Goal: Transaction & Acquisition: Purchase product/service

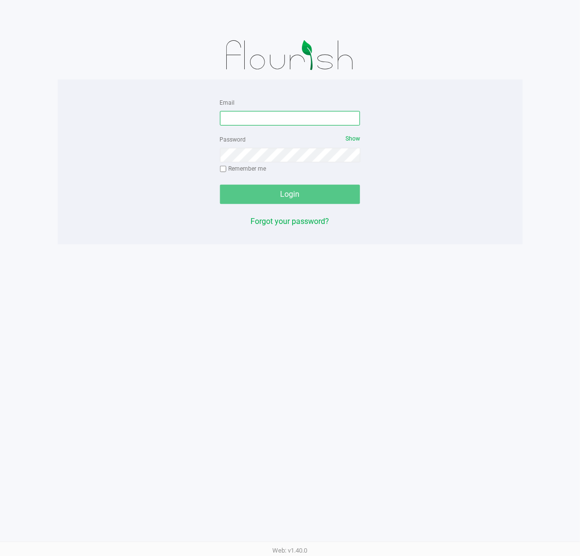
click at [281, 119] on input "Email" at bounding box center [290, 118] width 140 height 15
type input "[EMAIL_ADDRESS][DOMAIN_NAME]"
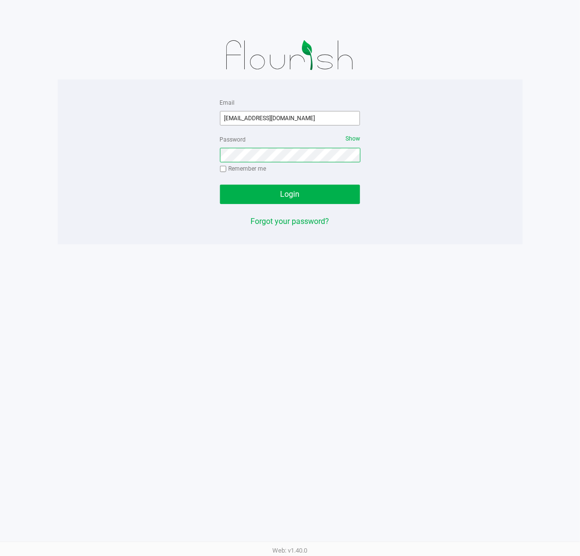
click at [220, 185] on button "Login" at bounding box center [290, 194] width 140 height 19
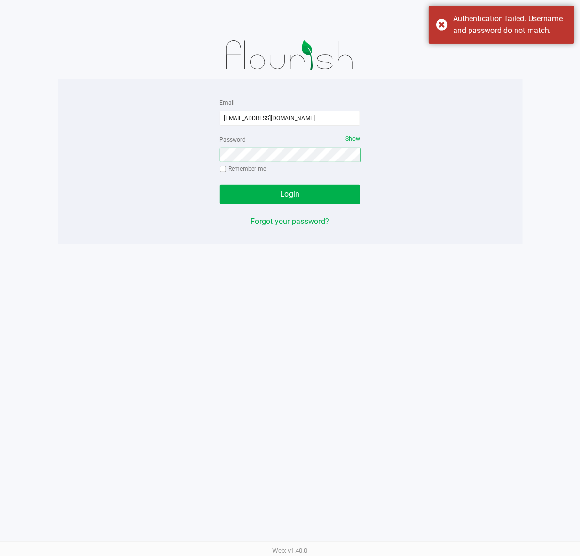
click at [220, 185] on button "Login" at bounding box center [290, 194] width 140 height 19
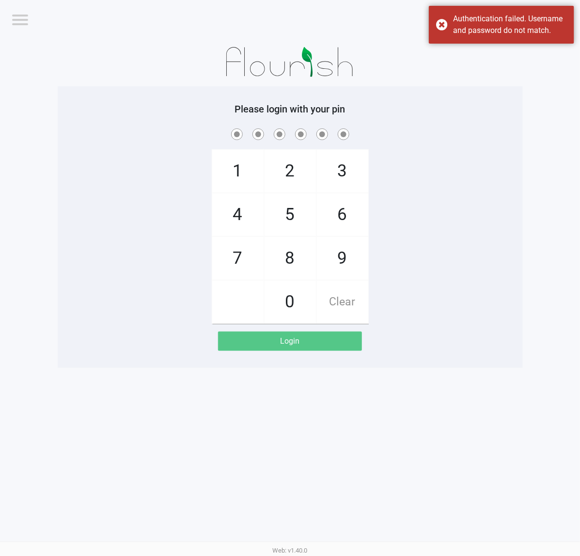
click at [536, 23] on span "Bradenton WC" at bounding box center [493, 19] width 94 height 12
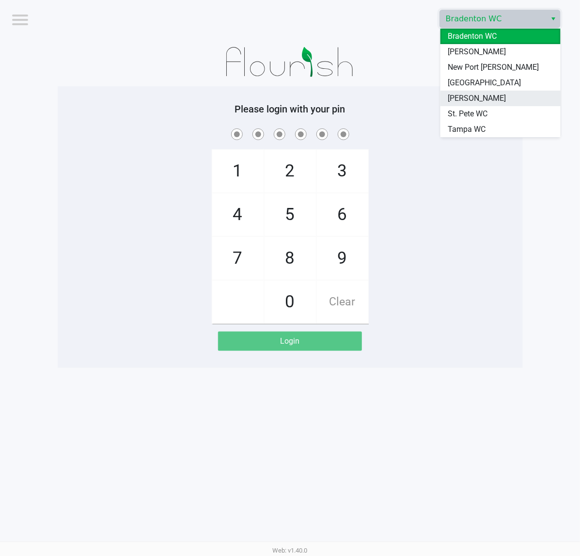
click at [488, 101] on li "[PERSON_NAME]" at bounding box center [500, 99] width 120 height 16
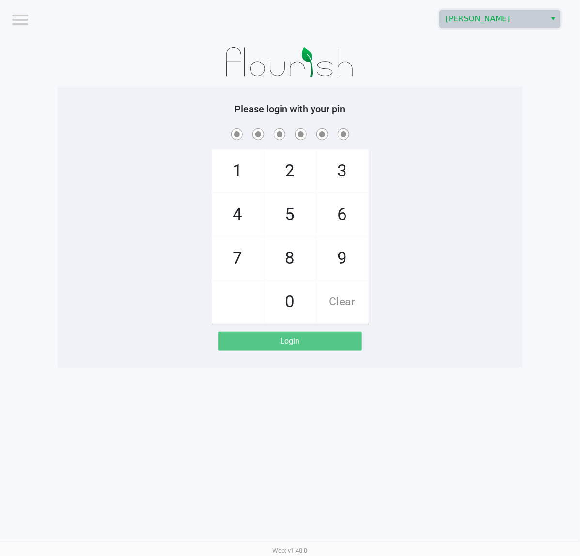
click at [471, 171] on div "1 4 7 2 5 8 0 3 6 9 Clear" at bounding box center [290, 224] width 465 height 197
checkbox input "true"
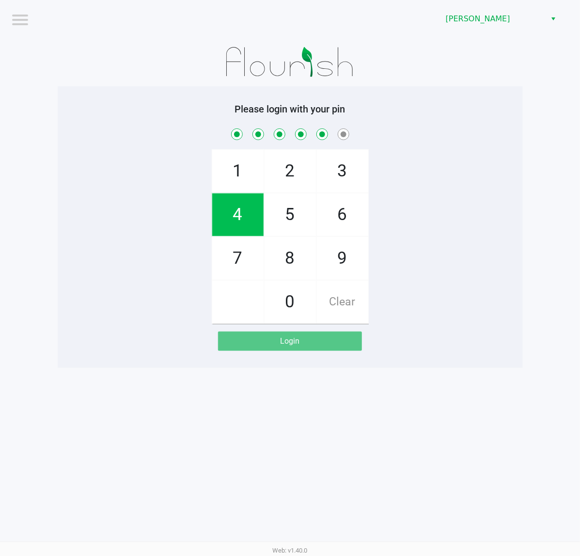
checkbox input "true"
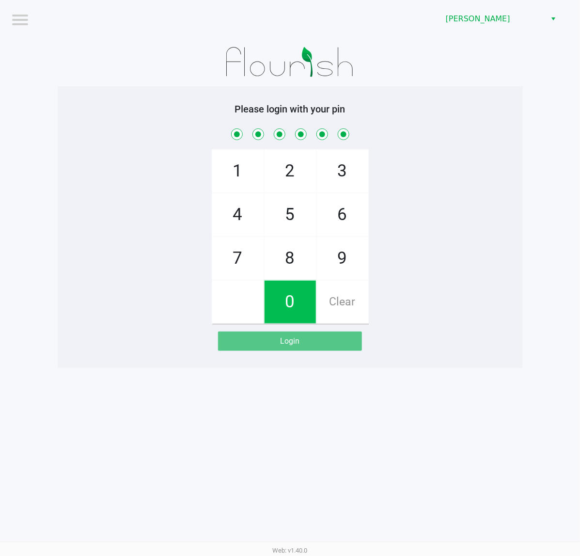
checkbox input "true"
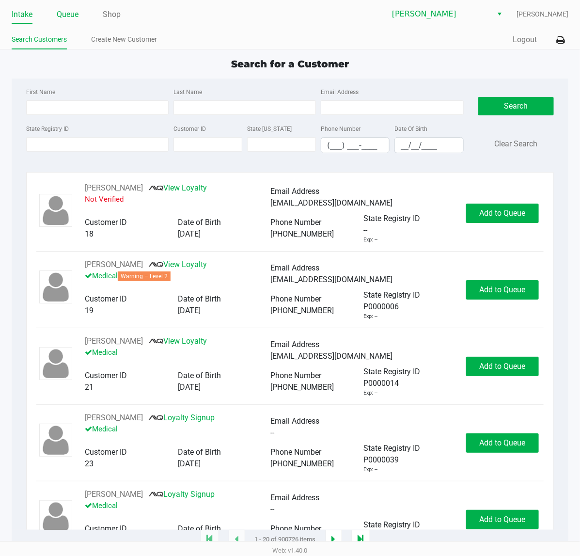
click at [78, 13] on link "Queue" at bounding box center [68, 15] width 22 height 14
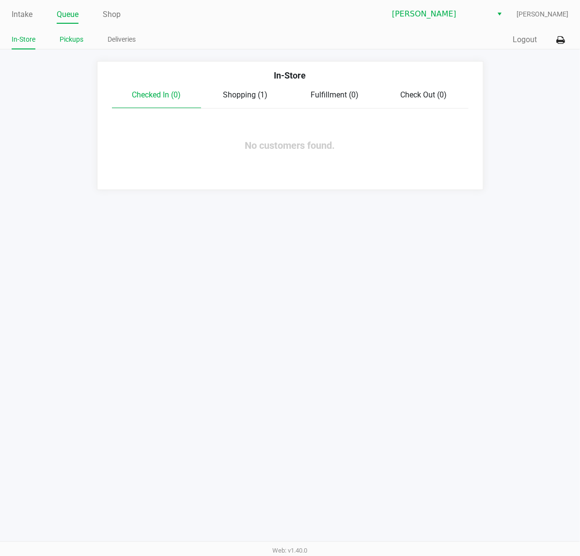
click at [73, 38] on link "Pickups" at bounding box center [72, 39] width 24 height 12
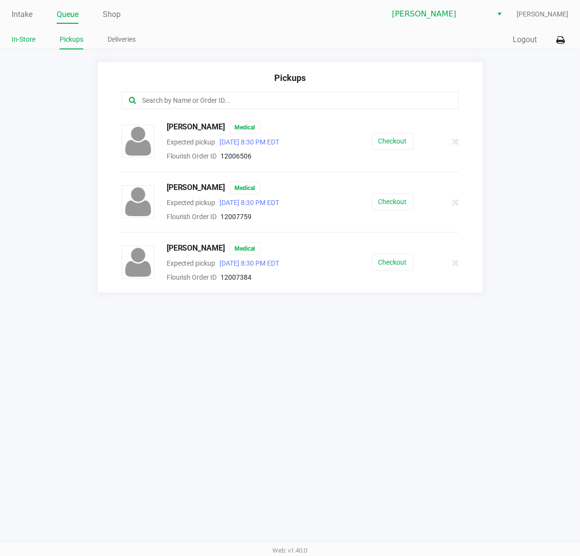
click at [24, 40] on link "In-Store" at bounding box center [24, 39] width 24 height 12
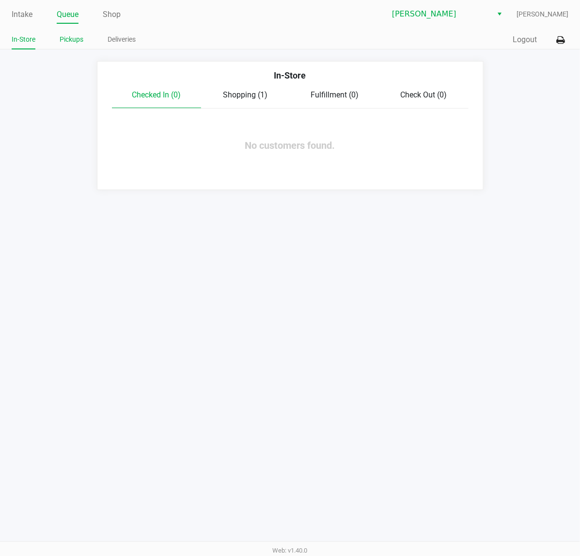
click at [70, 39] on link "Pickups" at bounding box center [72, 39] width 24 height 12
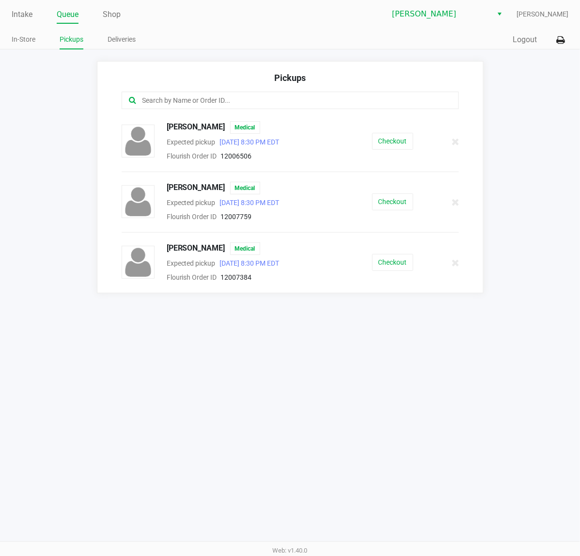
click at [75, 158] on app-pickups "Pickups Jeff Wetzonis Medical Expected pickup Sep 26, 2025 8:30 PM EDT Flourish…" at bounding box center [290, 177] width 580 height 232
click at [23, 41] on link "In-Store" at bounding box center [24, 39] width 24 height 12
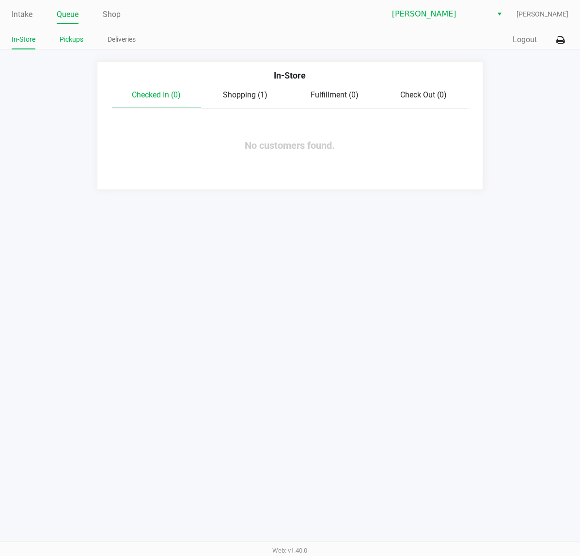
click at [71, 39] on link "Pickups" at bounding box center [72, 39] width 24 height 12
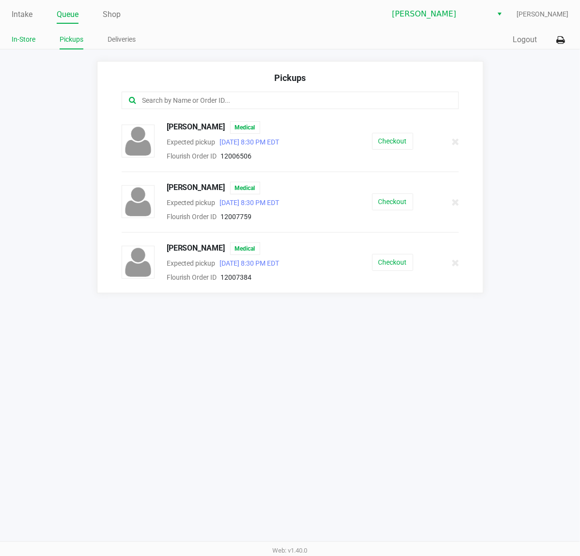
click at [32, 39] on link "In-Store" at bounding box center [24, 39] width 24 height 12
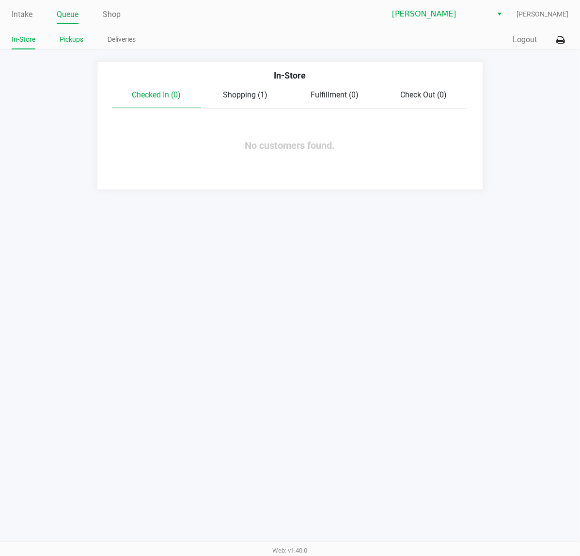
click at [68, 45] on link "Pickups" at bounding box center [72, 39] width 24 height 12
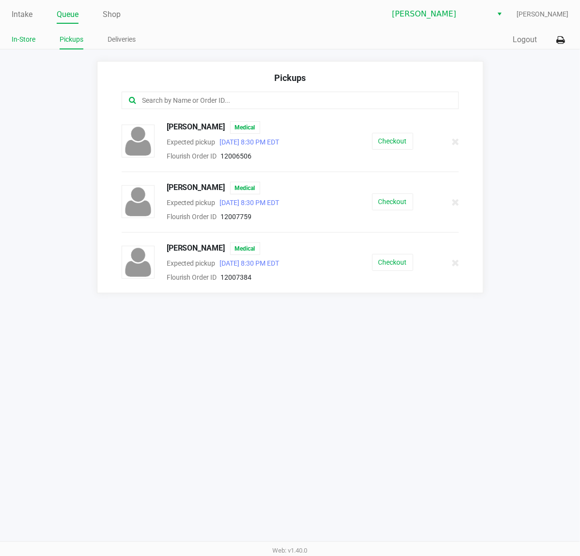
drag, startPoint x: 11, startPoint y: 44, endPoint x: 23, endPoint y: 42, distance: 12.7
click at [16, 44] on div "Intake Queue Shop Sebring WC Dawn Bayless In-Store Pickups Deliveries Quick Sal…" at bounding box center [290, 24] width 580 height 49
click at [25, 40] on link "In-Store" at bounding box center [24, 39] width 24 height 12
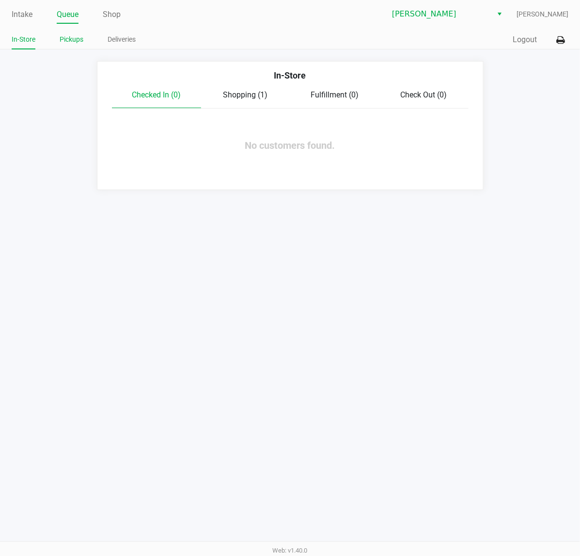
click at [67, 40] on link "Pickups" at bounding box center [72, 39] width 24 height 12
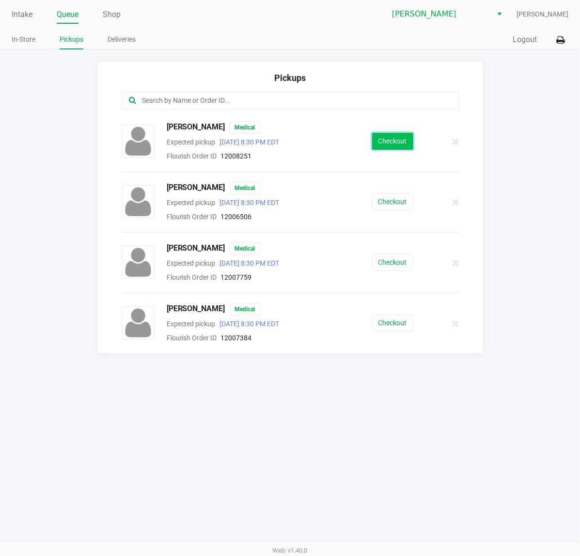
click at [390, 147] on button "Checkout" at bounding box center [392, 141] width 41 height 17
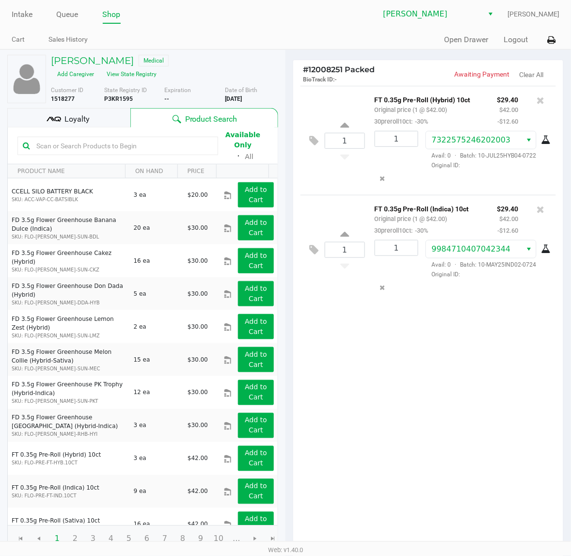
click at [90, 119] on div "Loyalty" at bounding box center [68, 117] width 123 height 19
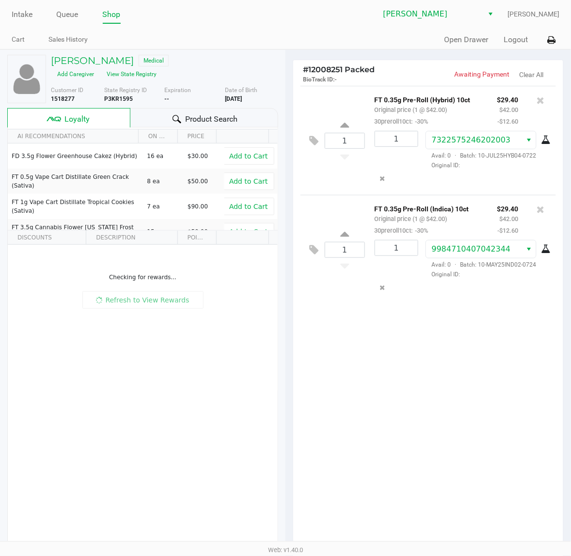
click at [181, 115] on div at bounding box center [177, 119] width 12 height 12
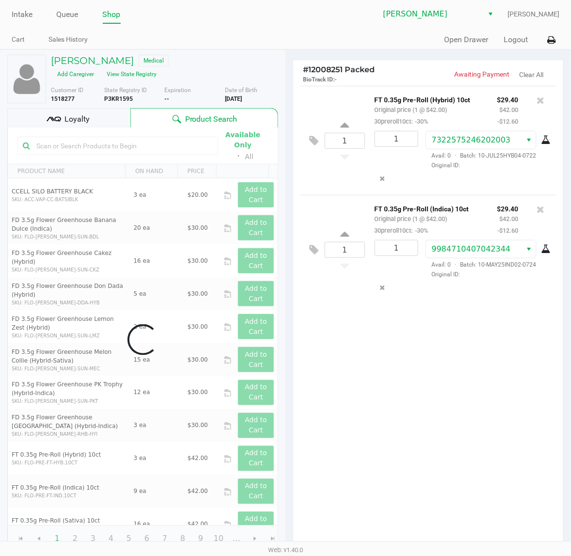
click at [447, 326] on div "1 FT 0.35g Pre-Roll (Hybrid) 10ct Original price (1 @ $42.00) 30preroll10ct: -3…" at bounding box center [428, 317] width 270 height 462
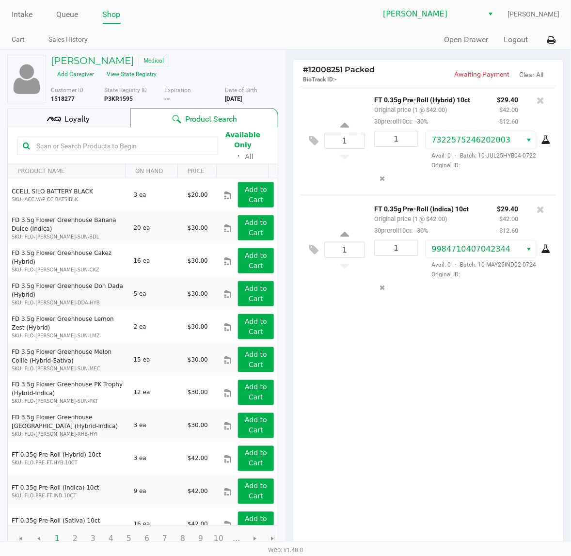
scroll to position [120, 0]
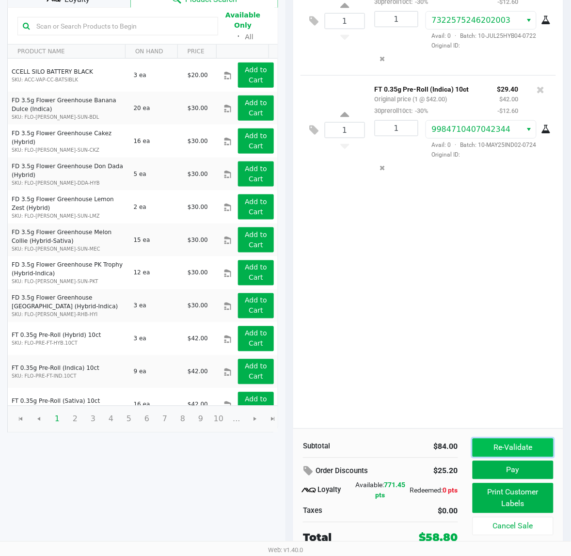
click at [505, 451] on button "Re-Validate" at bounding box center [512, 447] width 81 height 18
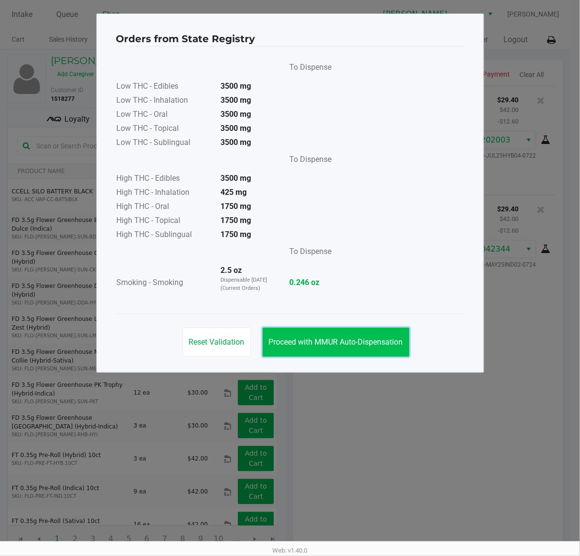
click at [346, 350] on button "Proceed with MMUR Auto-Dispensation" at bounding box center [336, 341] width 147 height 29
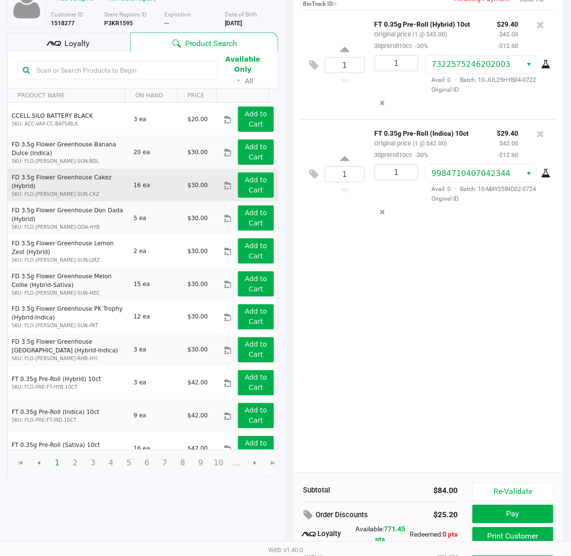
scroll to position [120, 0]
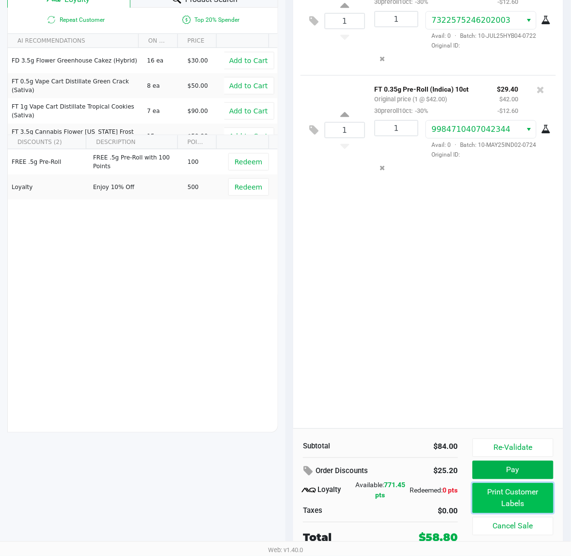
click at [512, 507] on button "Print Customer Labels" at bounding box center [512, 498] width 81 height 30
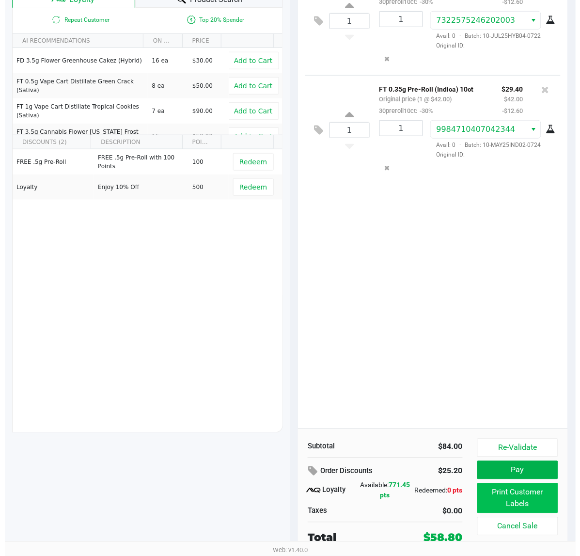
scroll to position [0, 0]
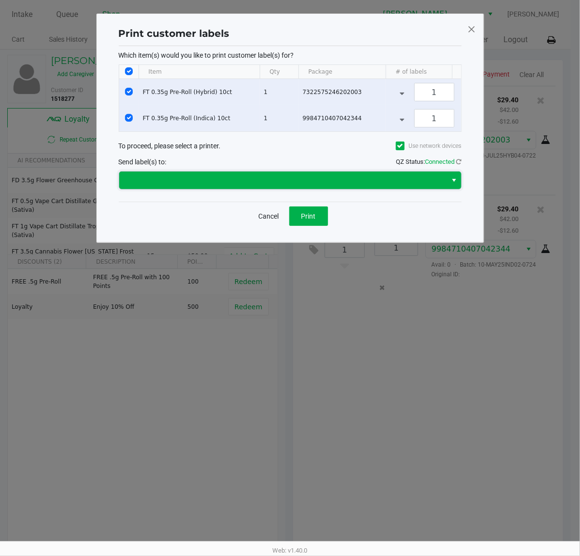
click at [322, 186] on span at bounding box center [283, 180] width 316 height 12
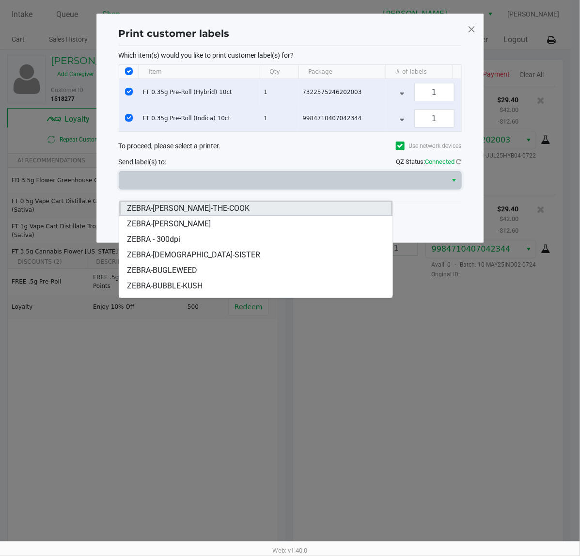
click at [219, 206] on span "ZEBRA-BUFORD-THE-COOK" at bounding box center [188, 208] width 123 height 12
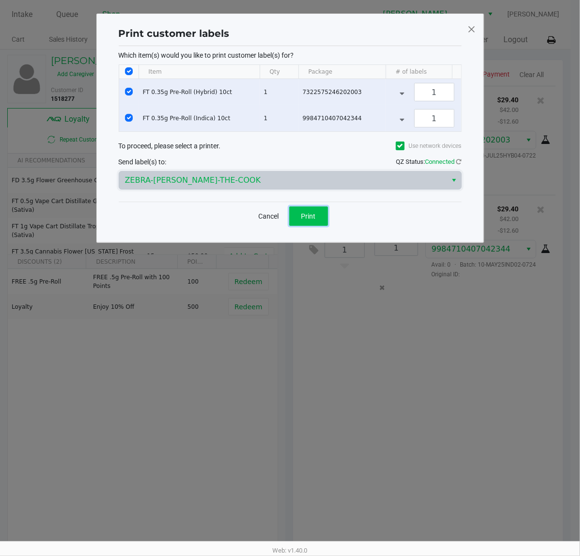
click at [309, 221] on button "Print" at bounding box center [308, 215] width 39 height 19
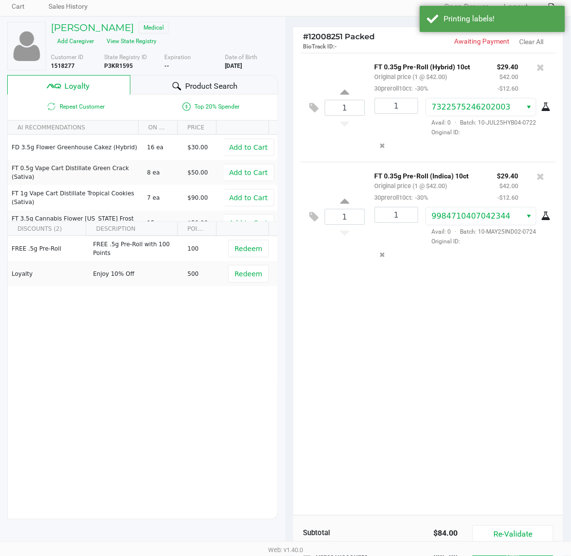
scroll to position [120, 0]
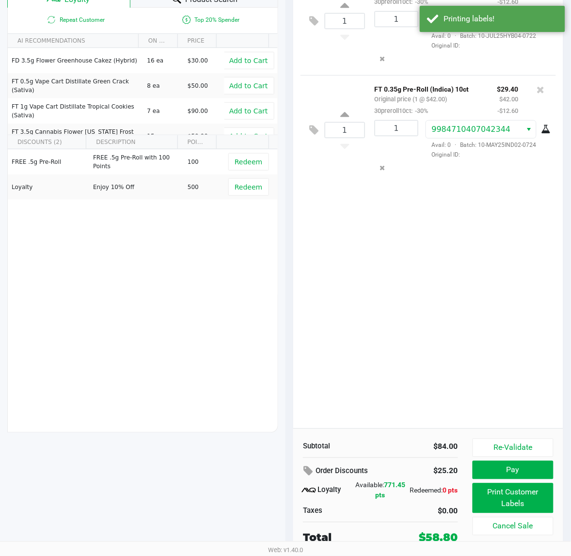
click at [418, 371] on div "1 FT 0.35g Pre-Roll (Hybrid) 10ct Original price (1 @ $42.00) 30preroll10ct: -3…" at bounding box center [428, 197] width 270 height 462
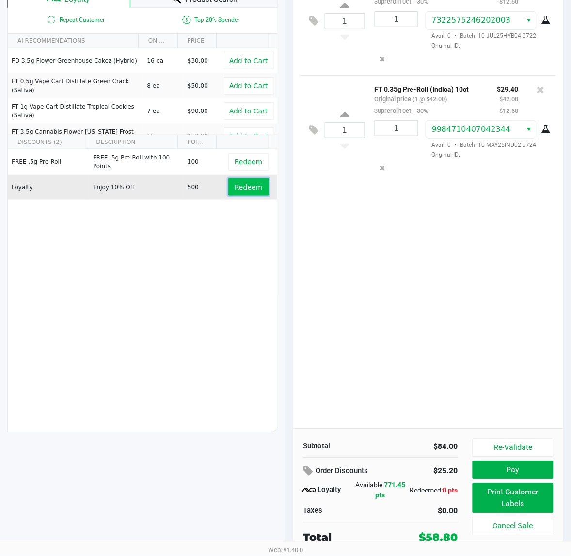
click at [246, 189] on span "Redeem" at bounding box center [248, 187] width 28 height 8
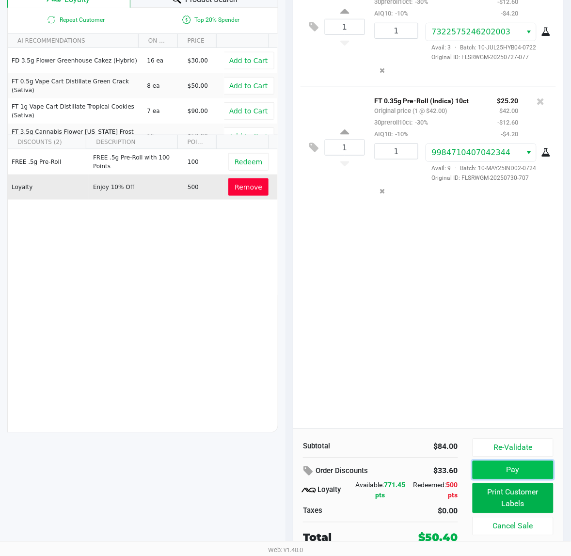
click at [480, 469] on button "Pay" at bounding box center [512, 470] width 81 height 18
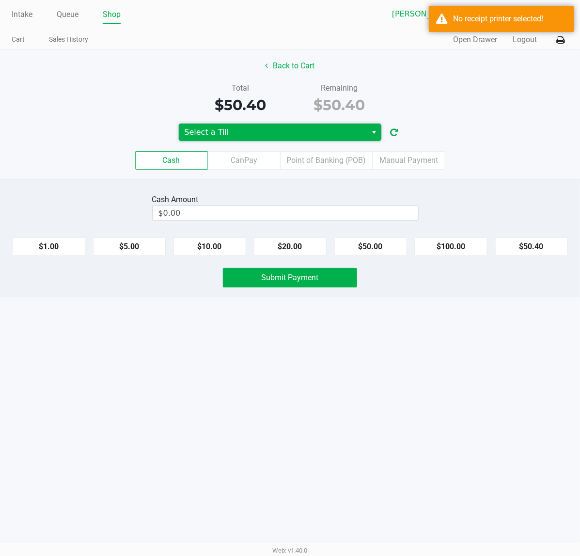
click at [338, 136] on span "Select a Till" at bounding box center [273, 132] width 177 height 12
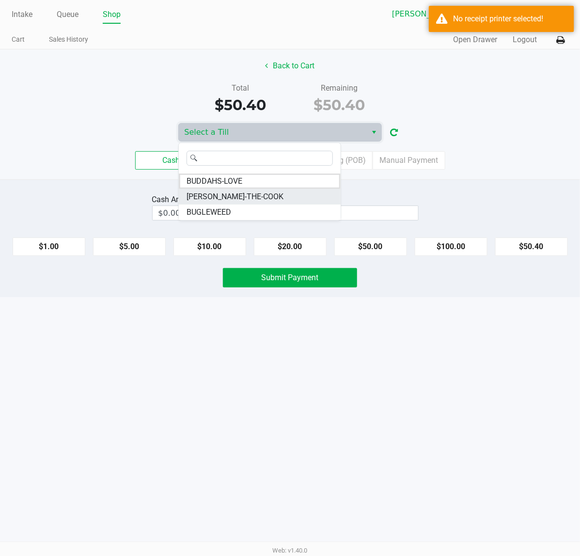
click at [223, 198] on span "BUFORD-THE-COOK" at bounding box center [234, 197] width 97 height 12
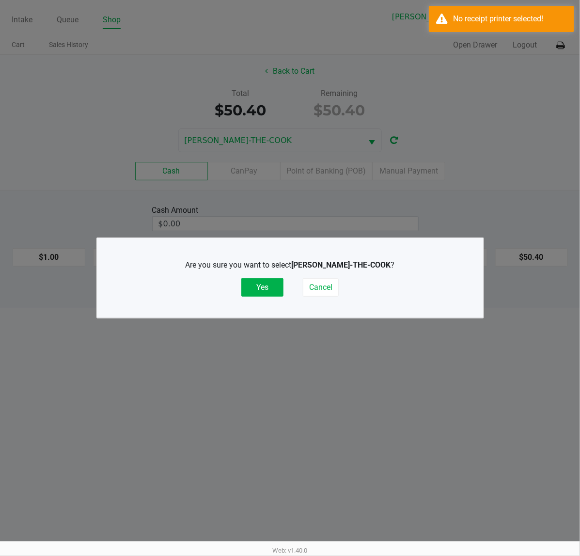
click at [257, 277] on div "Are you sure you want to select BUFORD-THE-COOK ? Yes Cancel" at bounding box center [290, 277] width 348 height 37
click at [261, 292] on button "Yes" at bounding box center [262, 287] width 42 height 18
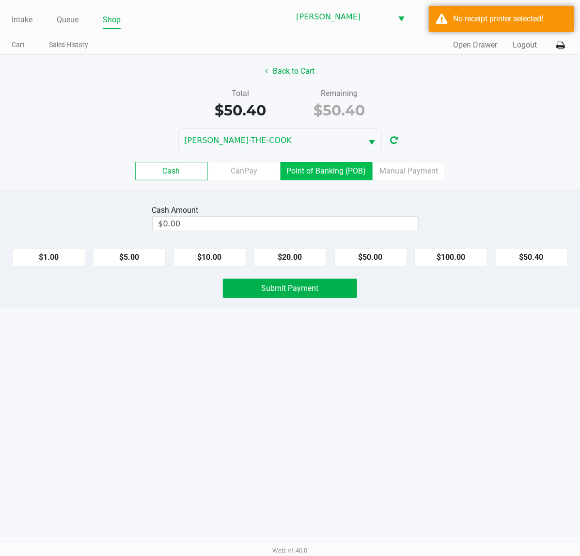
click at [306, 168] on label "Point of Banking (POB)" at bounding box center [326, 171] width 92 height 18
click at [0, 0] on 7 "Point of Banking (POB)" at bounding box center [0, 0] width 0 height 0
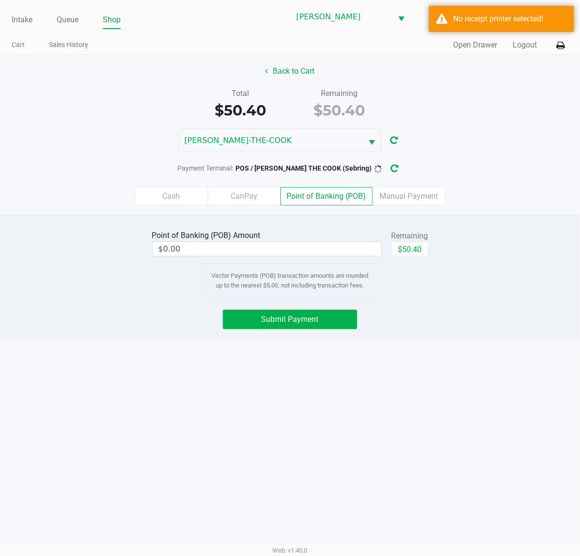
click at [489, 16] on span "BUFORD-THE-COOK" at bounding box center [469, 17] width 96 height 20
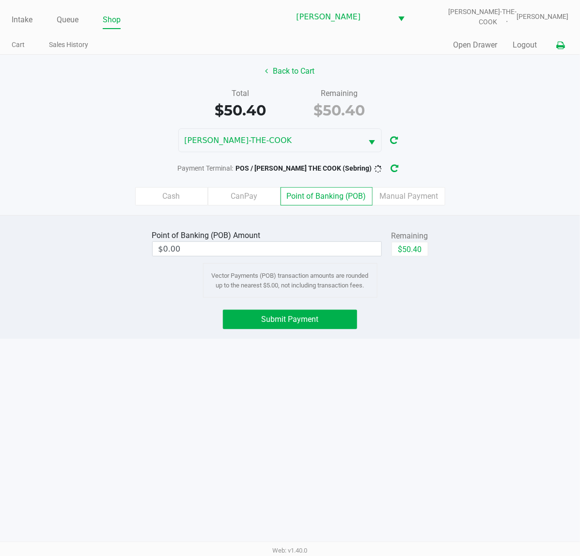
click at [559, 43] on icon at bounding box center [560, 45] width 8 height 7
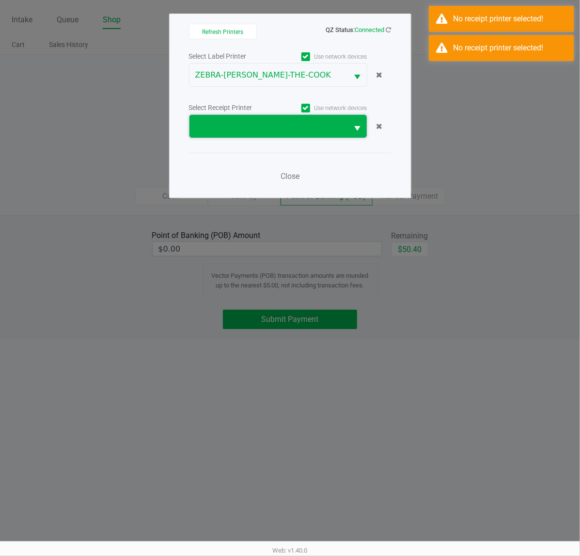
click at [249, 126] on span at bounding box center [268, 127] width 147 height 12
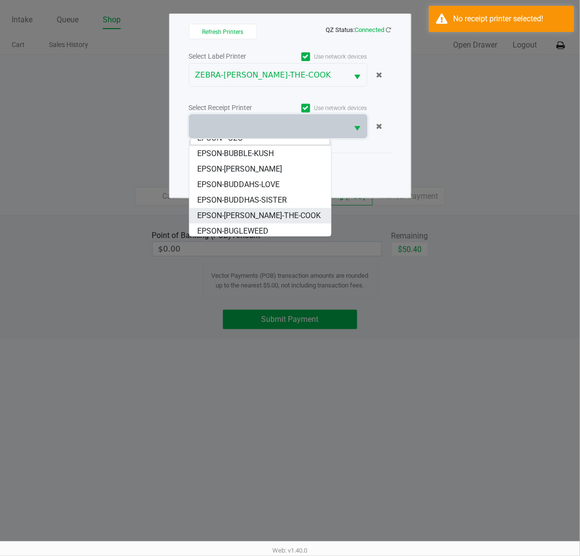
scroll to position [11, 0]
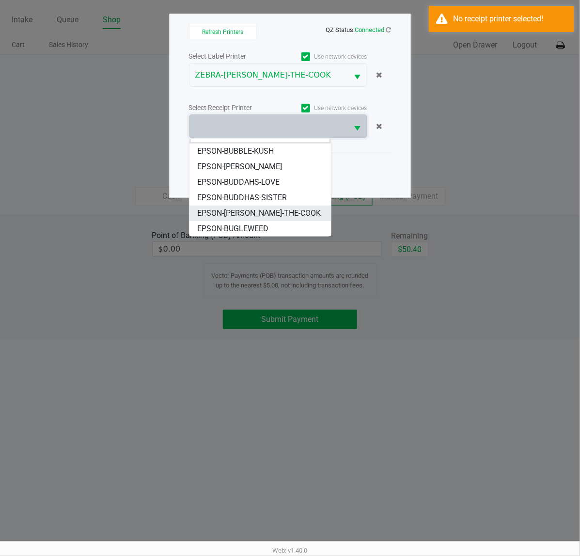
click at [241, 214] on span "EPSON-BUFORD-THE-COOK" at bounding box center [259, 213] width 124 height 12
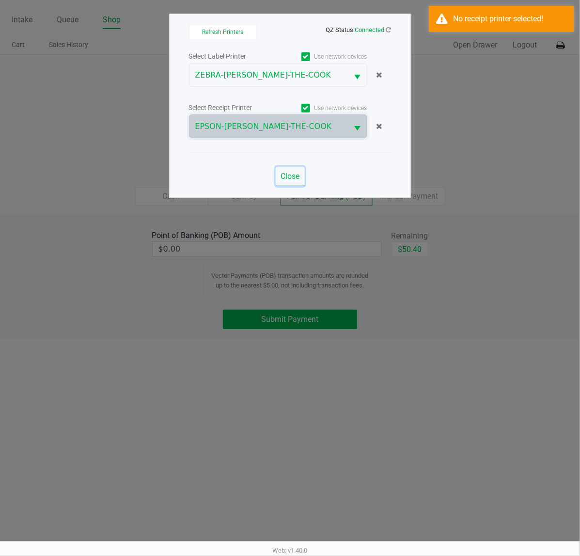
click at [286, 173] on span "Close" at bounding box center [289, 175] width 19 height 9
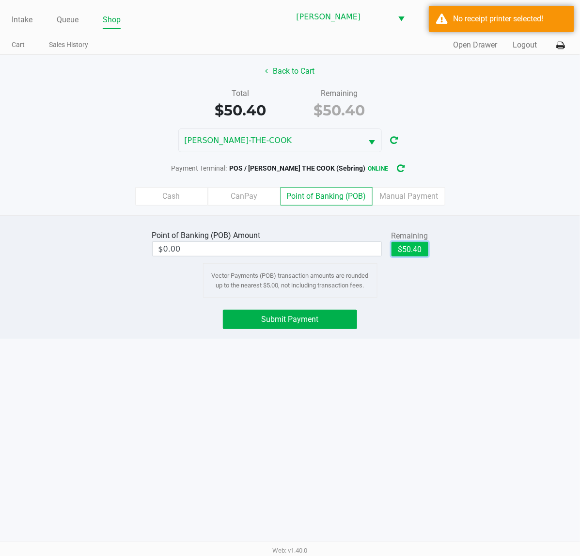
click at [401, 248] on button "$50.40" at bounding box center [409, 249] width 37 height 15
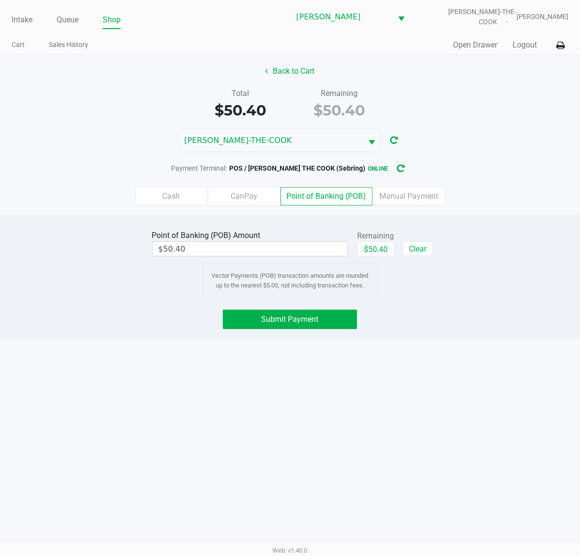
click at [276, 208] on div "Cash CanPay Point of Banking (POB) Manual Payment" at bounding box center [290, 196] width 594 height 38
click at [267, 202] on label "CanPay" at bounding box center [244, 196] width 73 height 18
click at [0, 0] on 2 "CanPay" at bounding box center [0, 0] width 0 height 0
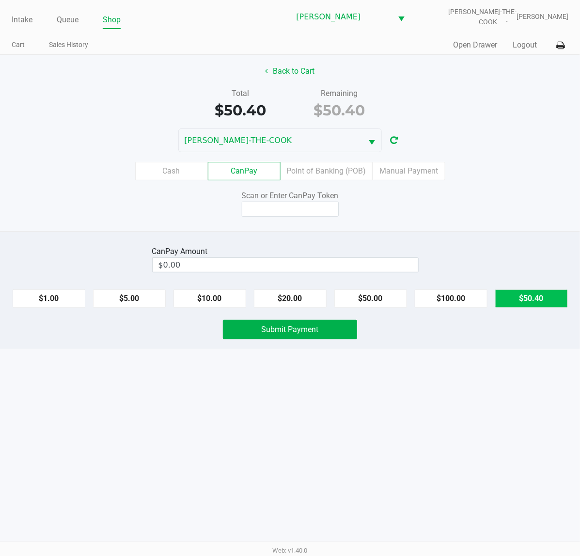
click at [517, 302] on button "$50.40" at bounding box center [531, 298] width 73 height 18
type input "$50.40"
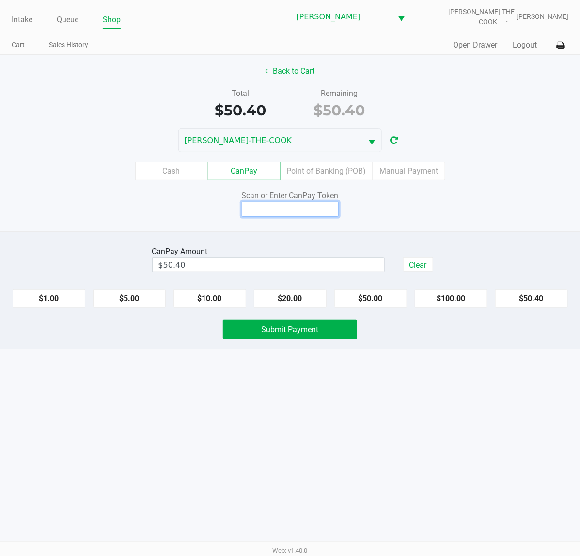
click at [276, 207] on input at bounding box center [290, 209] width 97 height 15
type input "Q6643501X"
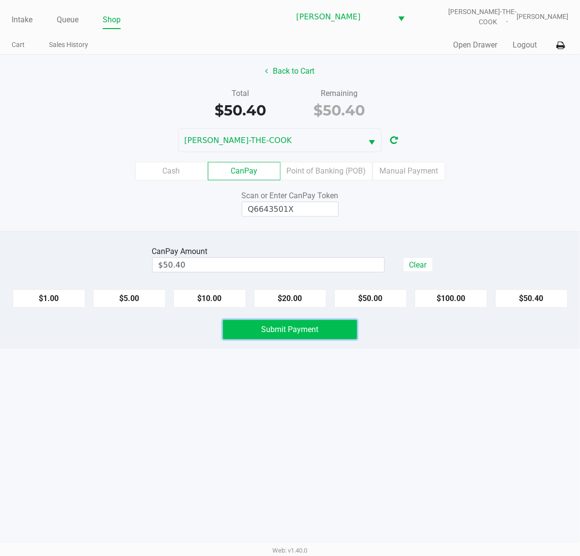
click at [293, 334] on span "Submit Payment" at bounding box center [290, 329] width 57 height 9
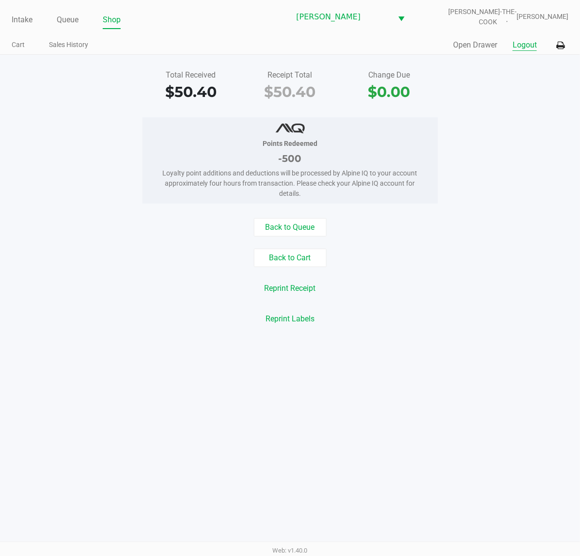
click at [529, 45] on button "Logout" at bounding box center [525, 45] width 24 height 12
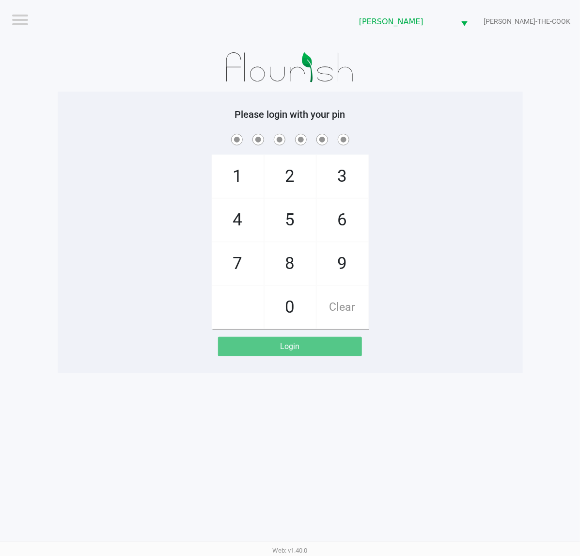
click at [367, 192] on span "3" at bounding box center [342, 176] width 51 height 43
checkbox input "true"
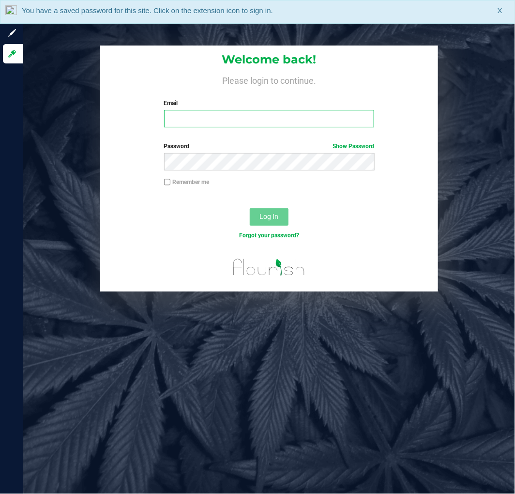
click at [214, 110] on input "Email" at bounding box center [269, 118] width 211 height 17
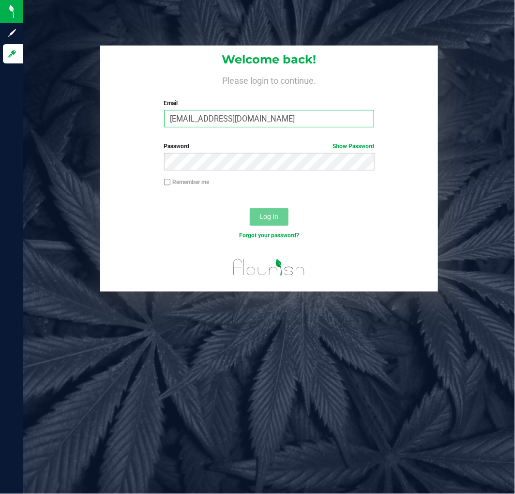
type input "[EMAIL_ADDRESS][DOMAIN_NAME]"
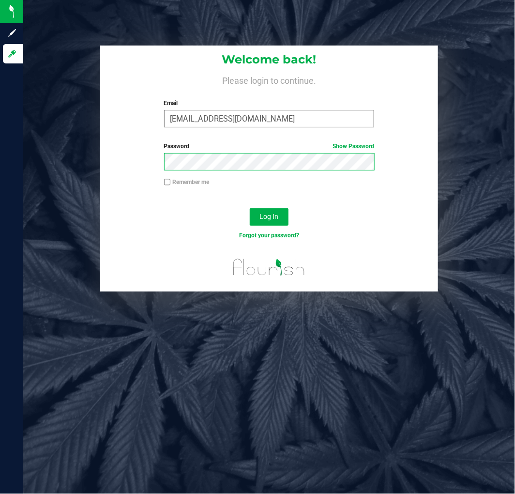
click at [250, 208] on button "Log In" at bounding box center [269, 216] width 39 height 17
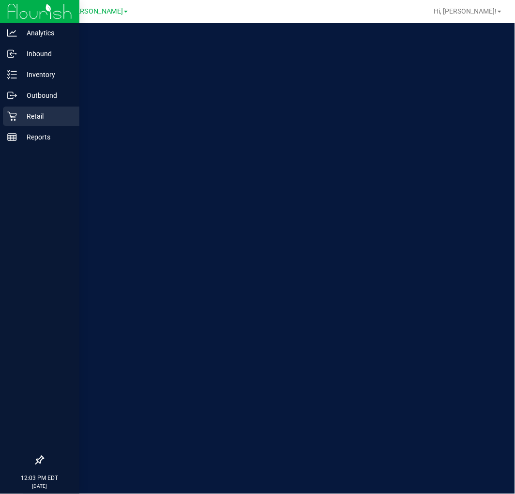
click at [13, 119] on icon at bounding box center [12, 116] width 10 height 10
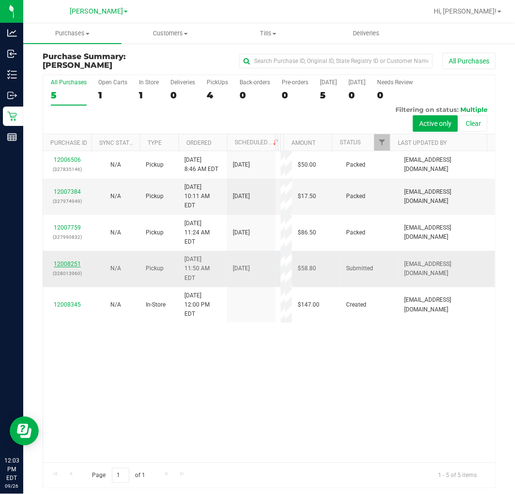
click at [70, 265] on link "12008251" at bounding box center [67, 264] width 27 height 7
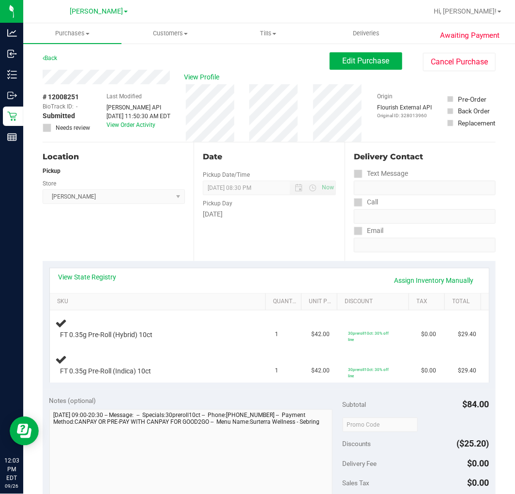
scroll to position [54, 0]
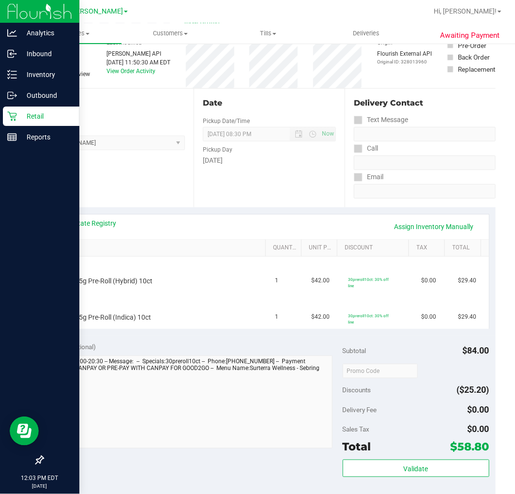
click at [16, 113] on icon at bounding box center [11, 116] width 9 height 9
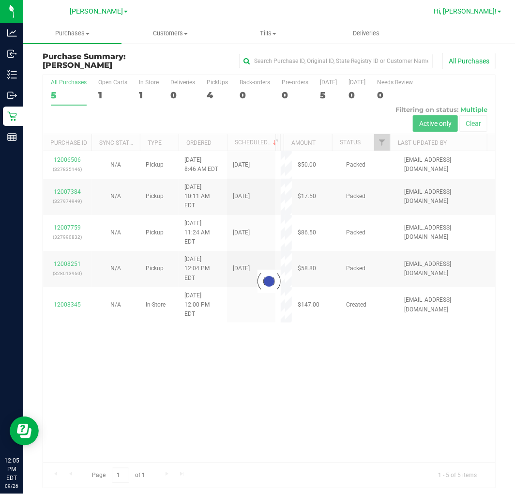
click at [486, 10] on span "Hi, [PERSON_NAME]!" at bounding box center [465, 11] width 63 height 8
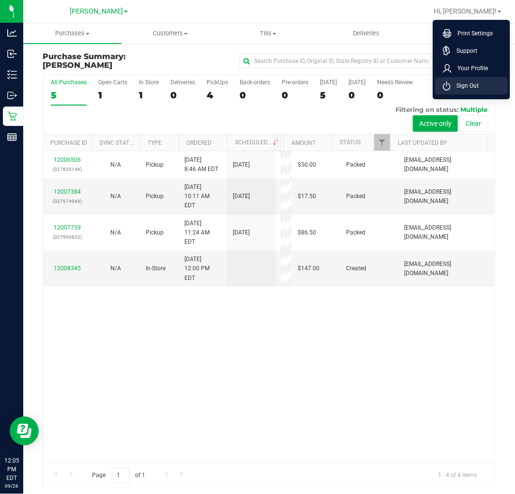
click at [475, 86] on span "Sign Out" at bounding box center [465, 86] width 28 height 10
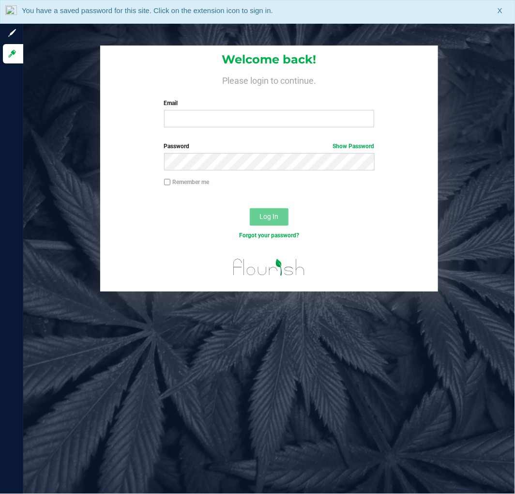
click at [280, 97] on div "Welcome back! Please login to continue. Email Required Please format your email…" at bounding box center [269, 91] width 338 height 90
